Goal: Go to known website: Access a specific website the user already knows

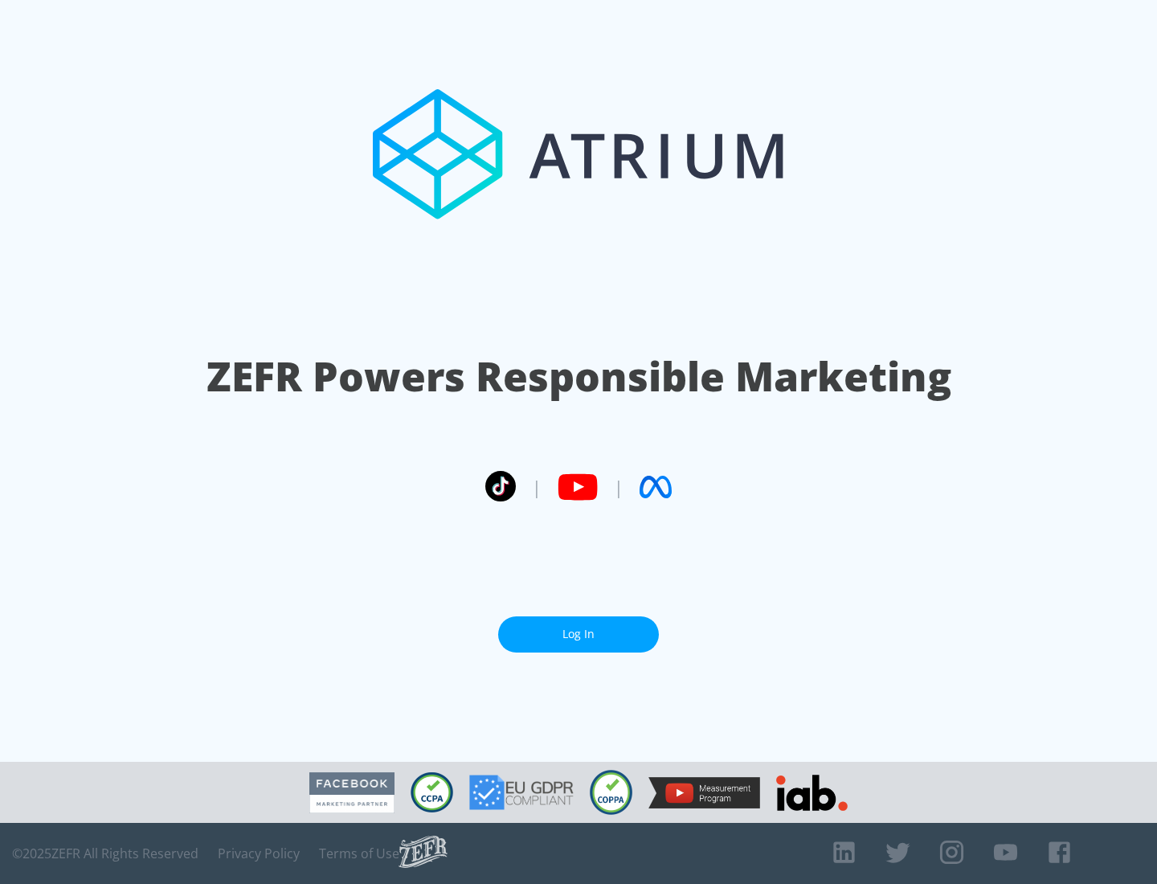
click at [578, 627] on link "Log In" at bounding box center [578, 634] width 161 height 36
